Goal: Task Accomplishment & Management: Manage account settings

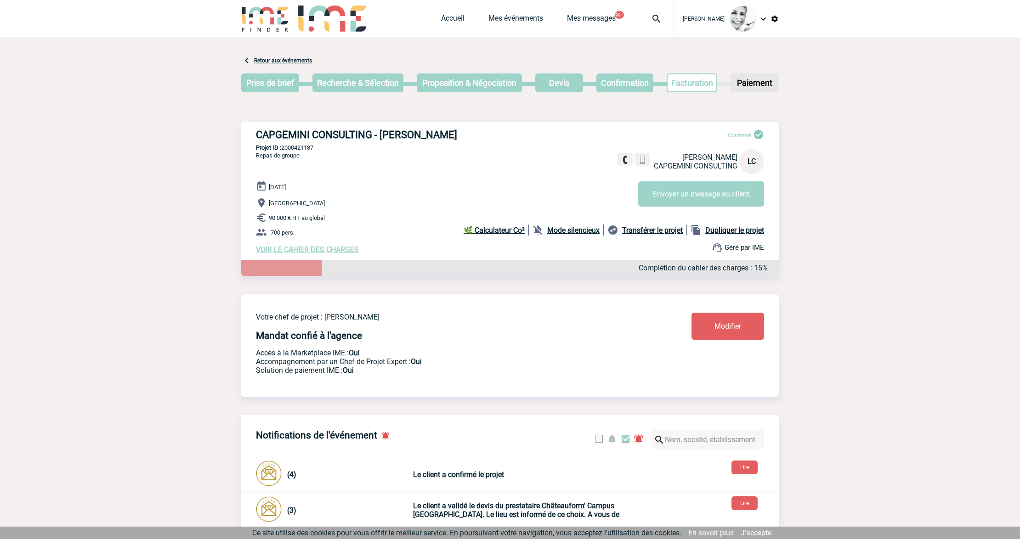
click at [651, 19] on img at bounding box center [656, 18] width 33 height 11
type input "2000418572"
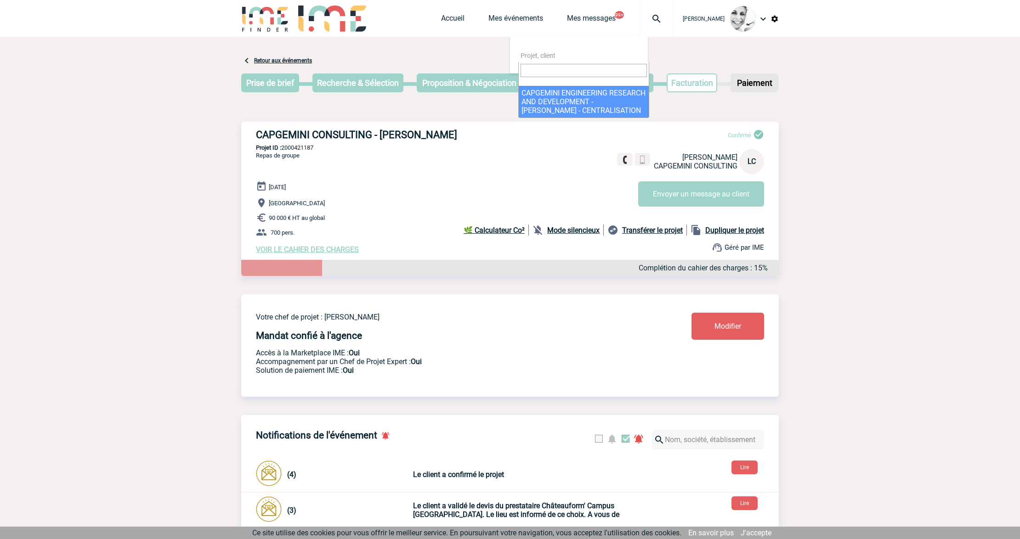
select select "18073"
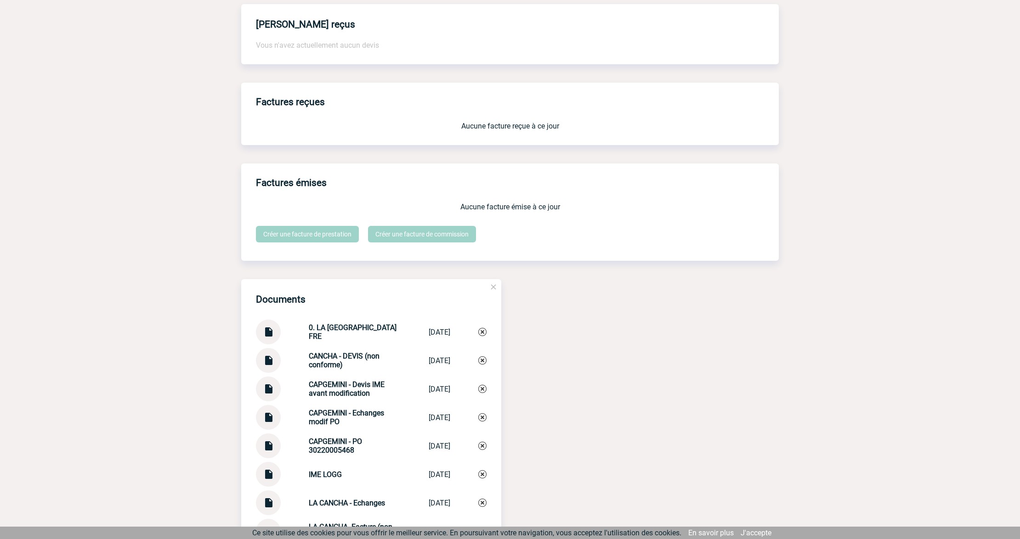
scroll to position [756, 0]
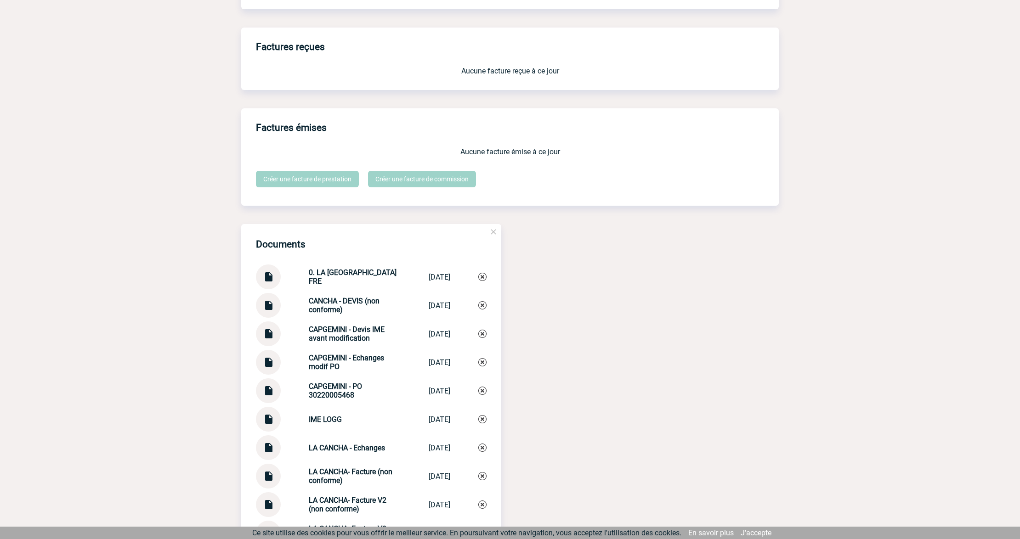
click at [265, 276] on img at bounding box center [268, 274] width 12 height 18
drag, startPoint x: 317, startPoint y: 280, endPoint x: 303, endPoint y: 276, distance: 14.1
click at [309, 276] on div "0. LA [GEOGRAPHIC_DATA] FRE" at bounding box center [355, 276] width 92 height 17
copy strong "0. LA [GEOGRAPHIC_DATA] FRE"
click at [483, 278] on img at bounding box center [482, 277] width 8 height 8
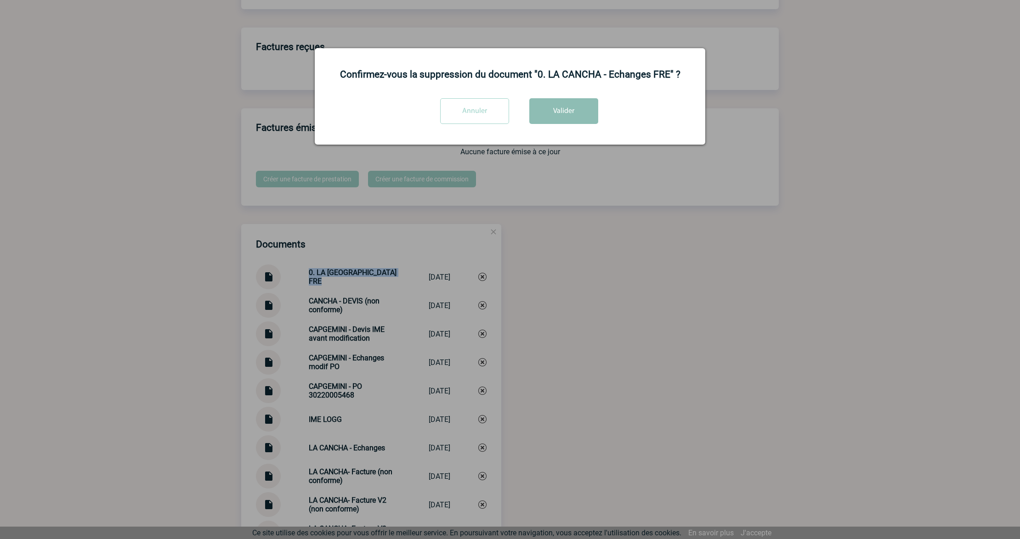
click at [572, 107] on button "Valider" at bounding box center [563, 111] width 69 height 26
click at [567, 290] on div at bounding box center [510, 269] width 1020 height 539
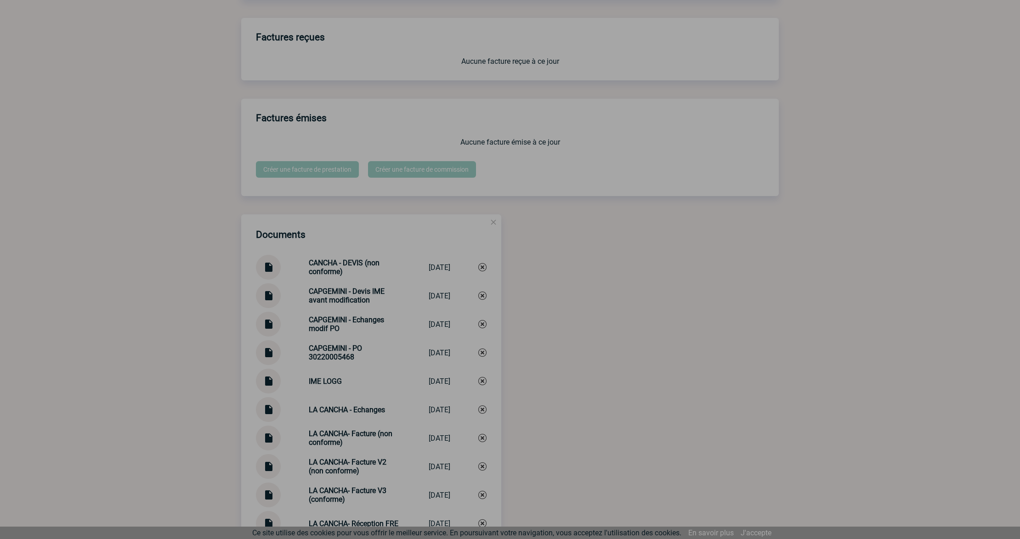
scroll to position [947, 0]
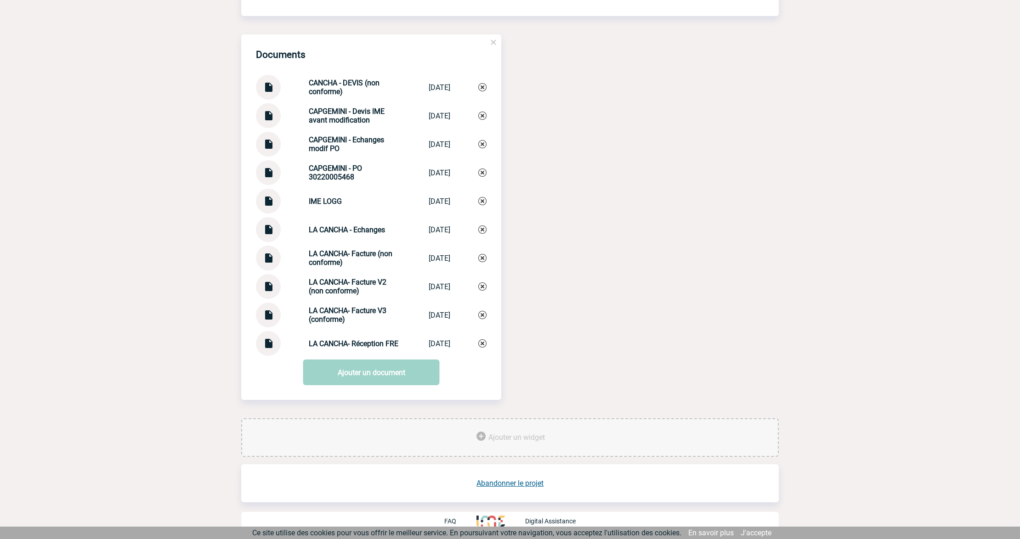
click at [364, 363] on link "Ajouter un document" at bounding box center [371, 373] width 136 height 26
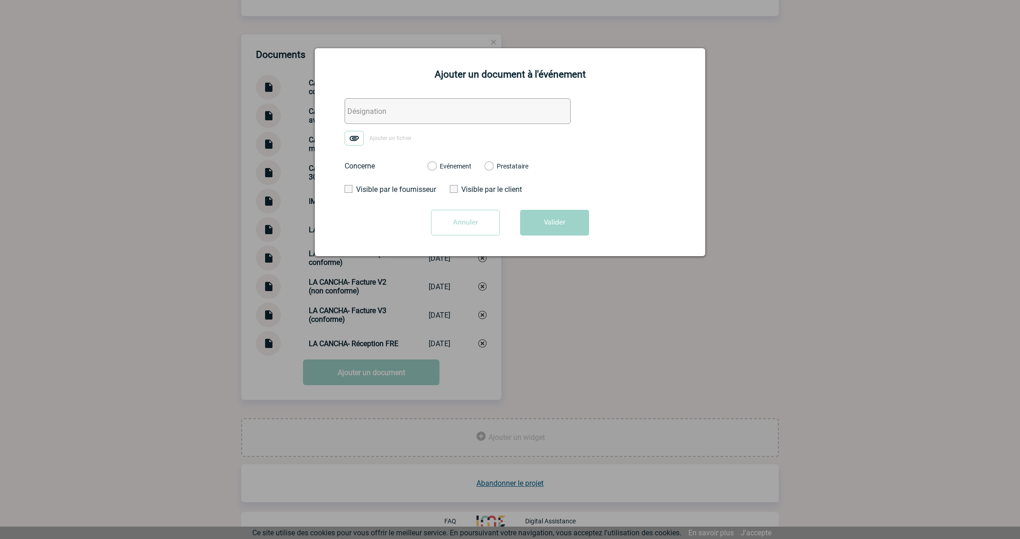
click at [384, 118] on input "text" at bounding box center [458, 111] width 226 height 26
paste input "0. LA [GEOGRAPHIC_DATA] FRE"
type input "0. LA [GEOGRAPHIC_DATA] FRE"
click at [356, 143] on img at bounding box center [354, 138] width 19 height 15
click at [0, 0] on input "Ajouter un fichier" at bounding box center [0, 0] width 0 height 0
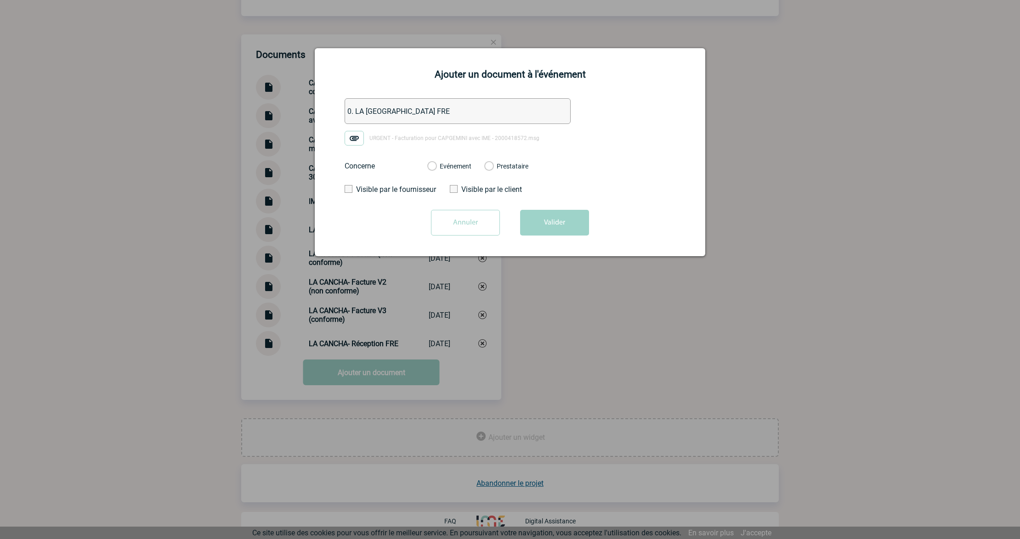
click at [436, 168] on label "Evénement" at bounding box center [431, 167] width 9 height 8
click at [0, 0] on input "Evénement" at bounding box center [0, 0] width 0 height 0
drag, startPoint x: 522, startPoint y: 206, endPoint x: 552, endPoint y: 258, distance: 59.7
click at [524, 207] on form "0. LA [GEOGRAPHIC_DATA] FRE URGENT - Facturation pour CAPGEMINI avec IME - 2000…" at bounding box center [510, 170] width 368 height 144
click at [552, 227] on button "Valider" at bounding box center [554, 223] width 69 height 26
